Goal: Transaction & Acquisition: Subscribe to service/newsletter

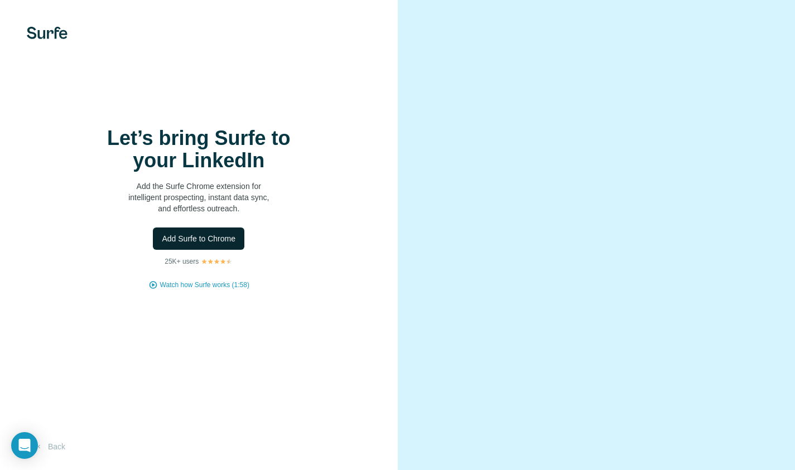
click at [209, 234] on span "Add Surfe to Chrome" at bounding box center [199, 238] width 74 height 11
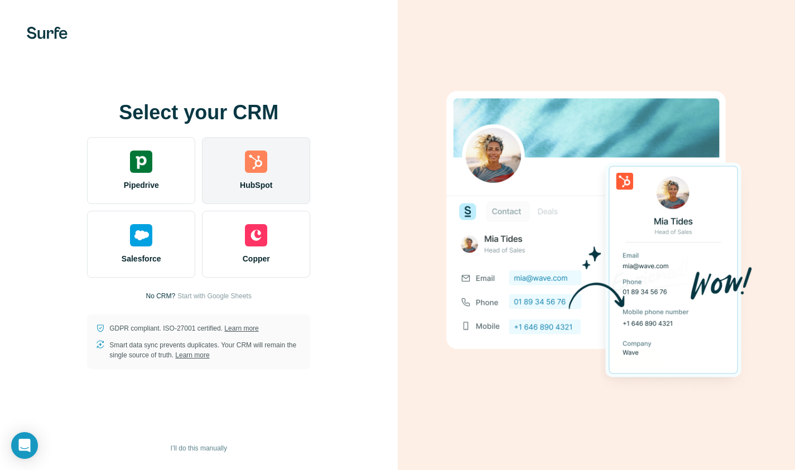
click at [229, 185] on div "HubSpot" at bounding box center [256, 170] width 108 height 67
click at [223, 182] on div "HubSpot" at bounding box center [256, 170] width 108 height 67
click at [254, 177] on div "HubSpot" at bounding box center [256, 170] width 108 height 67
click at [250, 153] on img at bounding box center [256, 162] width 22 height 22
